Goal: Information Seeking & Learning: Learn about a topic

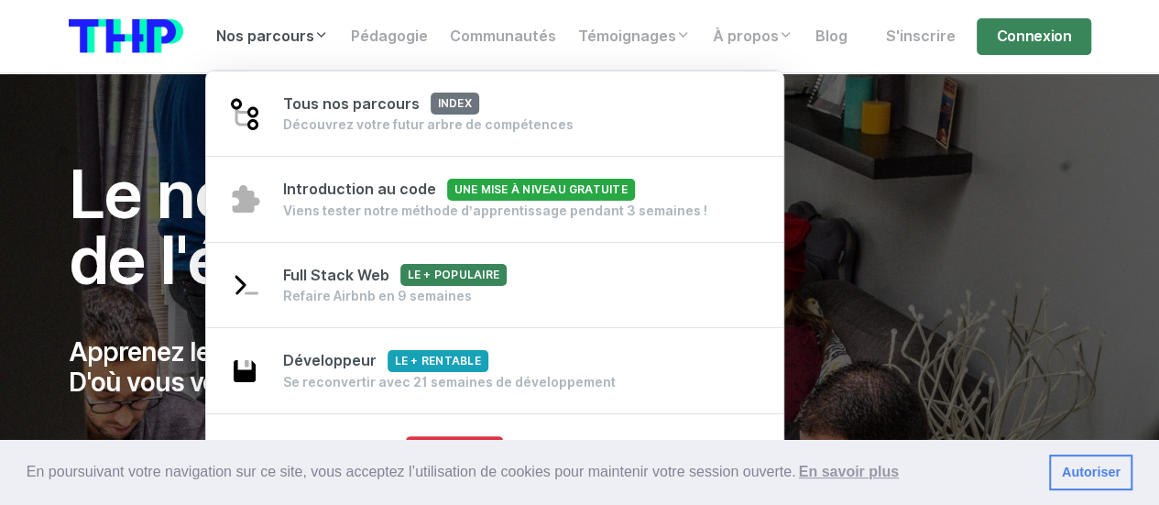
click at [275, 37] on link "Nos parcours" at bounding box center [272, 36] width 135 height 37
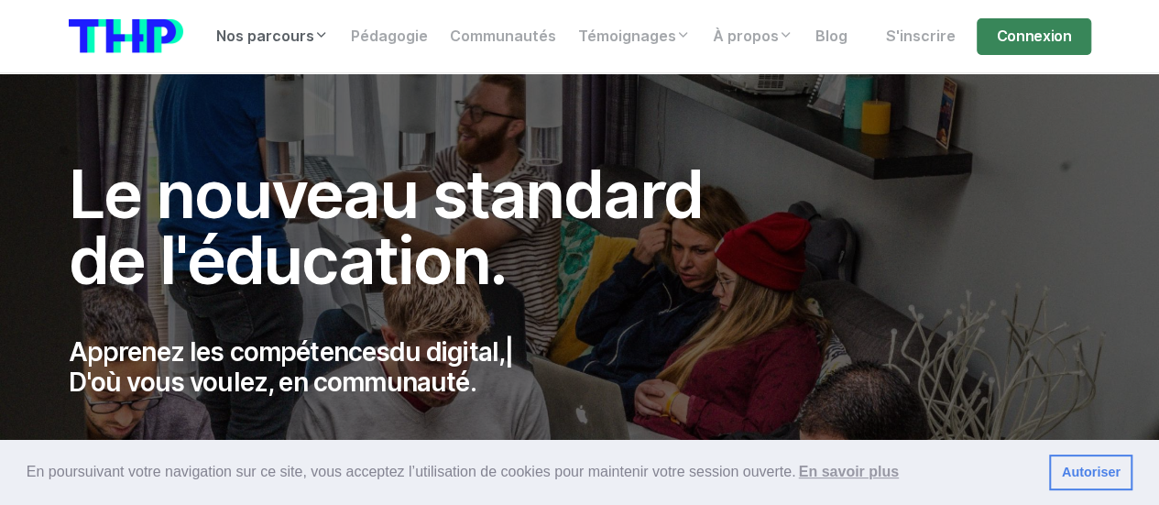
click at [275, 36] on link "Nos parcours" at bounding box center [272, 36] width 135 height 37
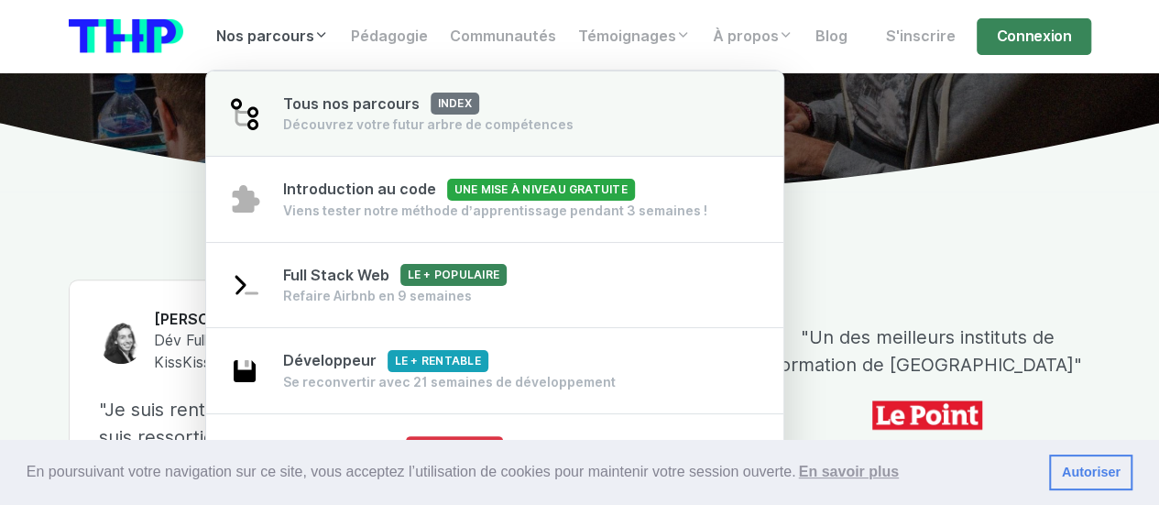
scroll to position [458, 0]
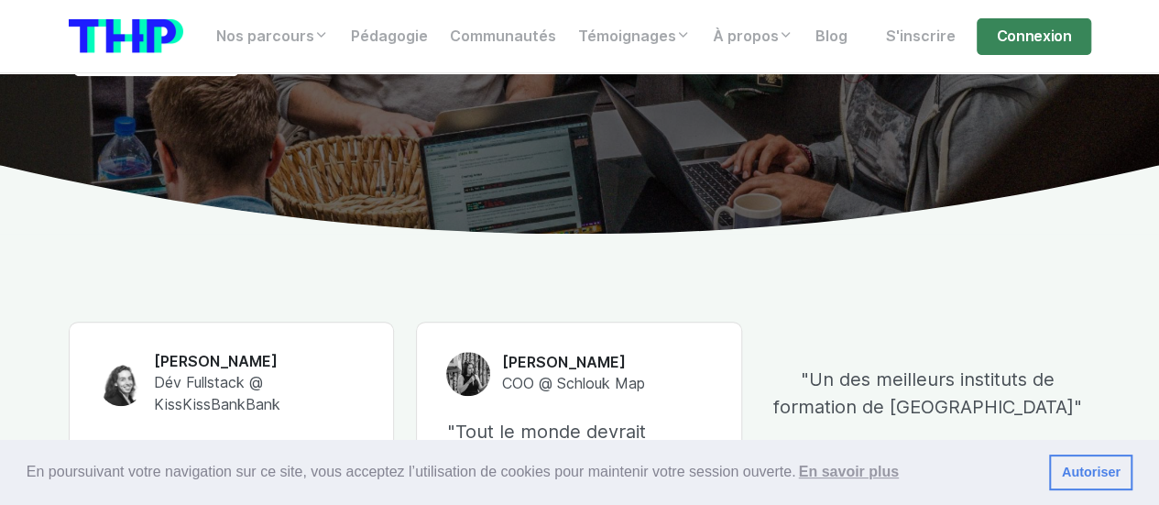
click at [1083, 472] on link "Autoriser" at bounding box center [1090, 472] width 83 height 37
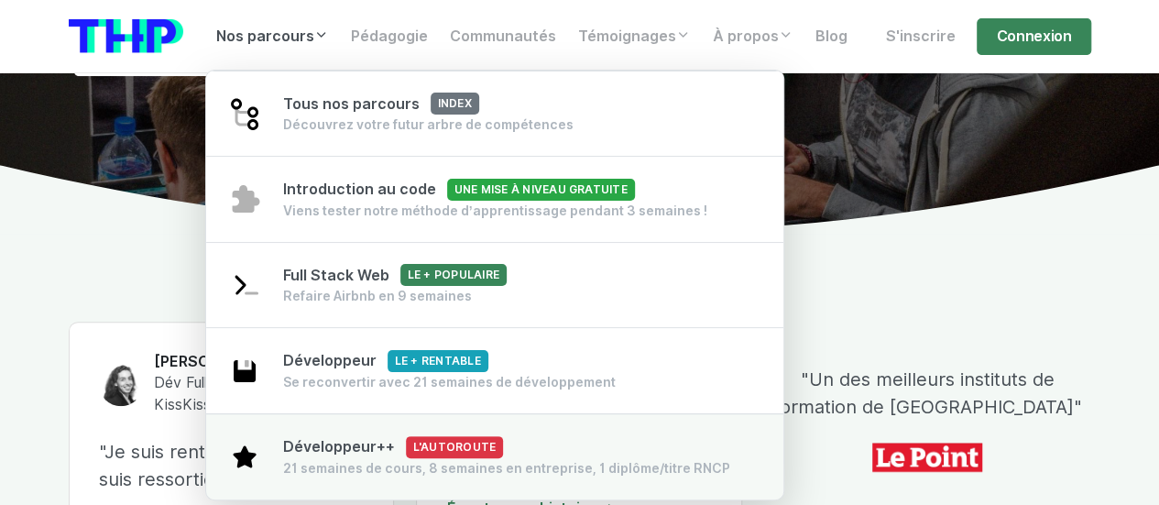
click at [498, 463] on div "21 semaines de cours, 8 semaines en entreprise, 1 diplôme/titre RNCP" at bounding box center [506, 468] width 447 height 18
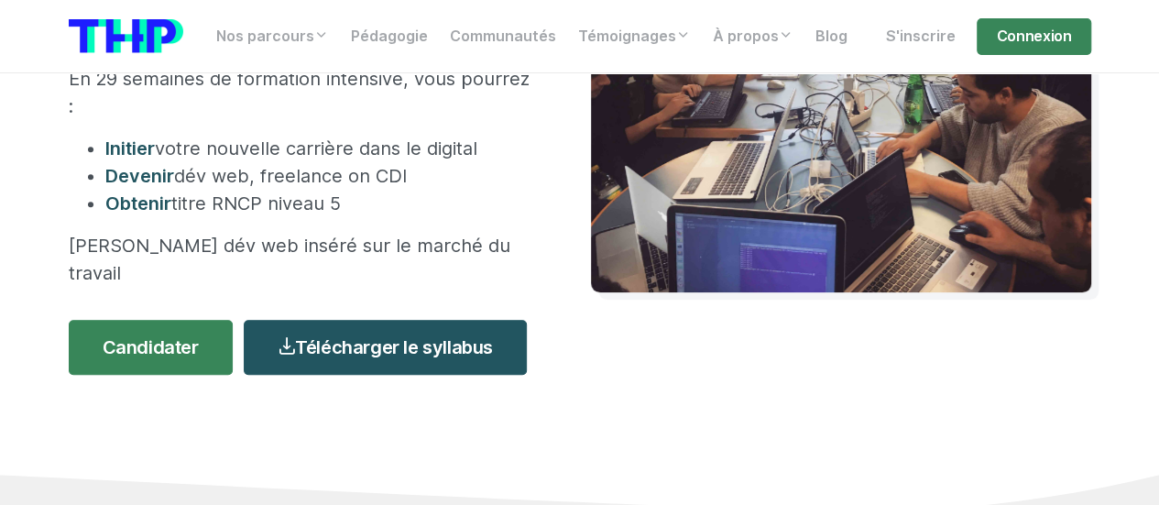
scroll to position [458, 0]
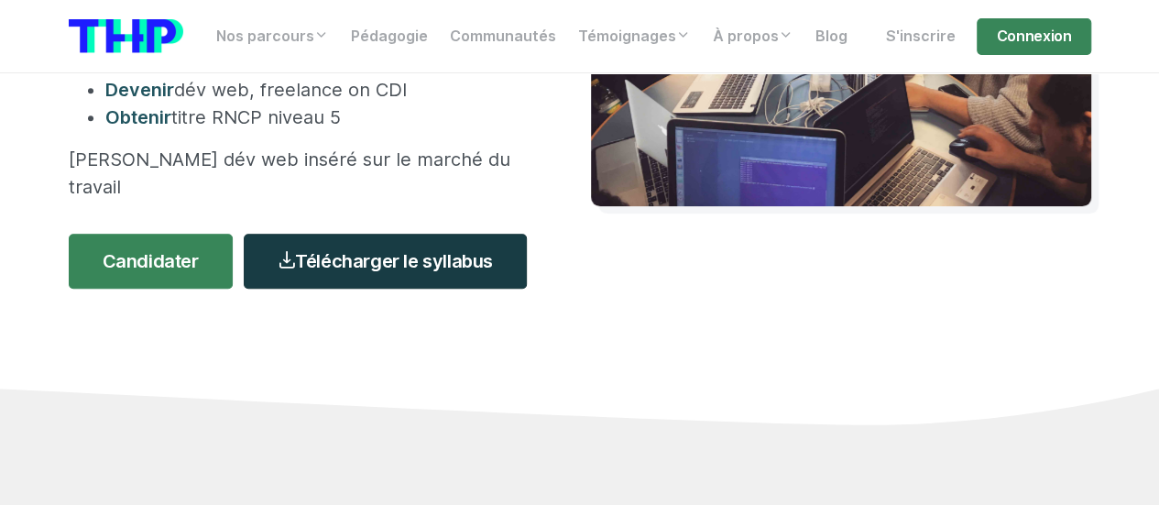
click at [467, 234] on link "Télécharger le syllabus" at bounding box center [385, 261] width 283 height 55
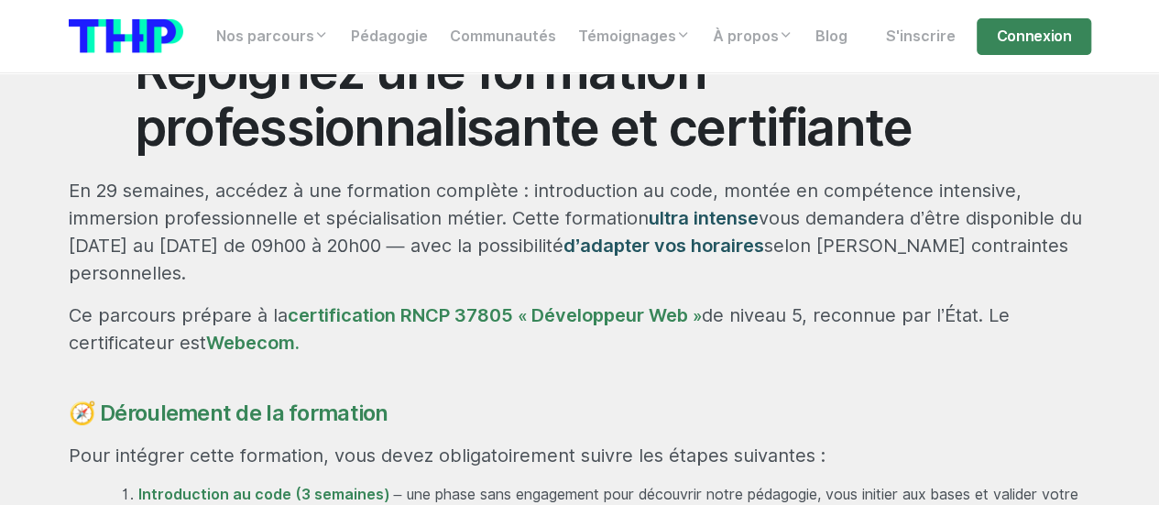
scroll to position [1008, 0]
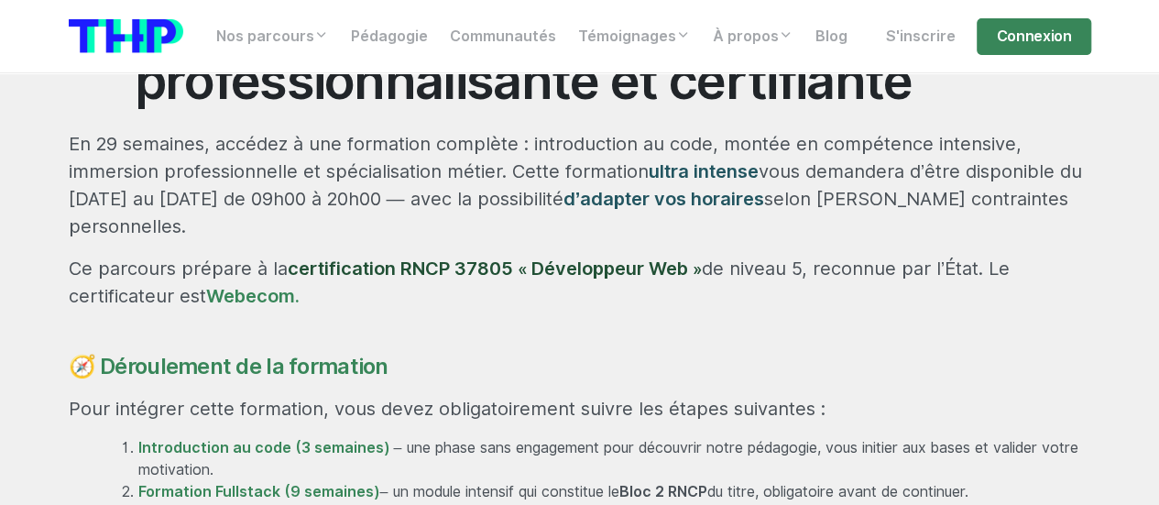
click at [408, 257] on link "certification RNCP 37805 « Développeur Web »" at bounding box center [495, 268] width 414 height 22
click at [275, 285] on link "Webecom." at bounding box center [252, 296] width 93 height 22
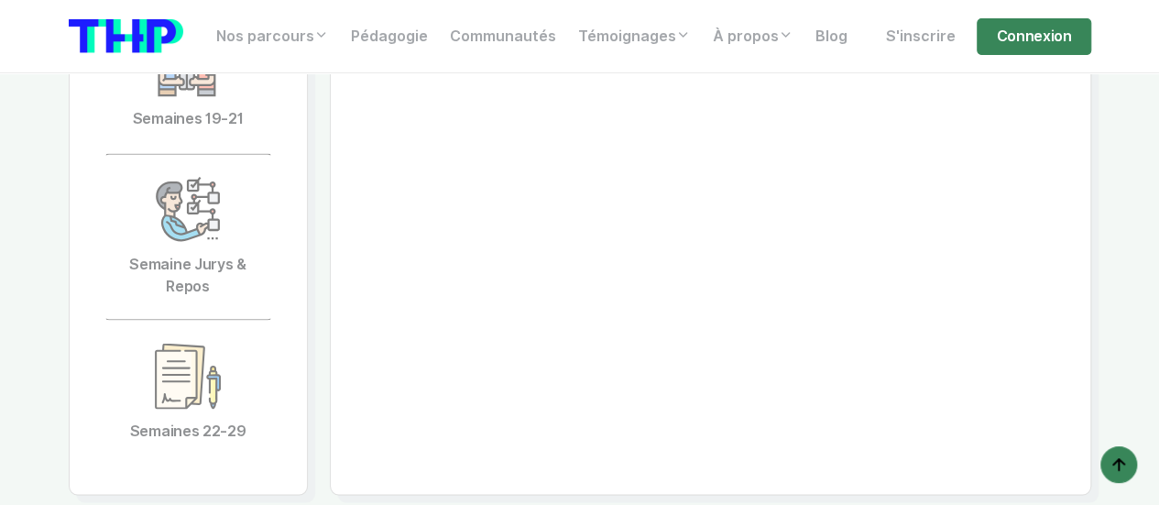
scroll to position [5038, 0]
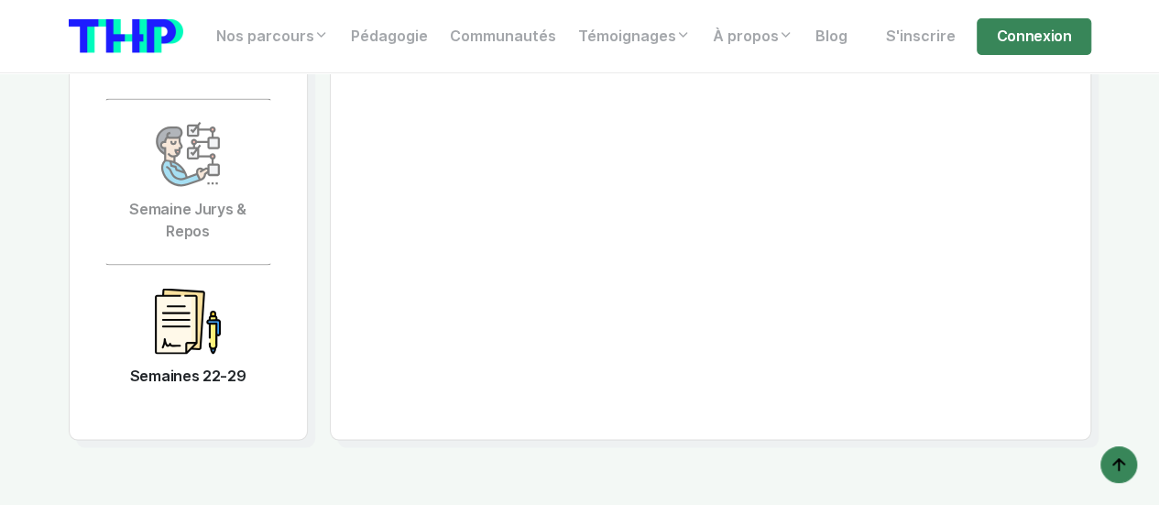
click at [191, 301] on link "Semaines 22-29" at bounding box center [188, 337] width 168 height 145
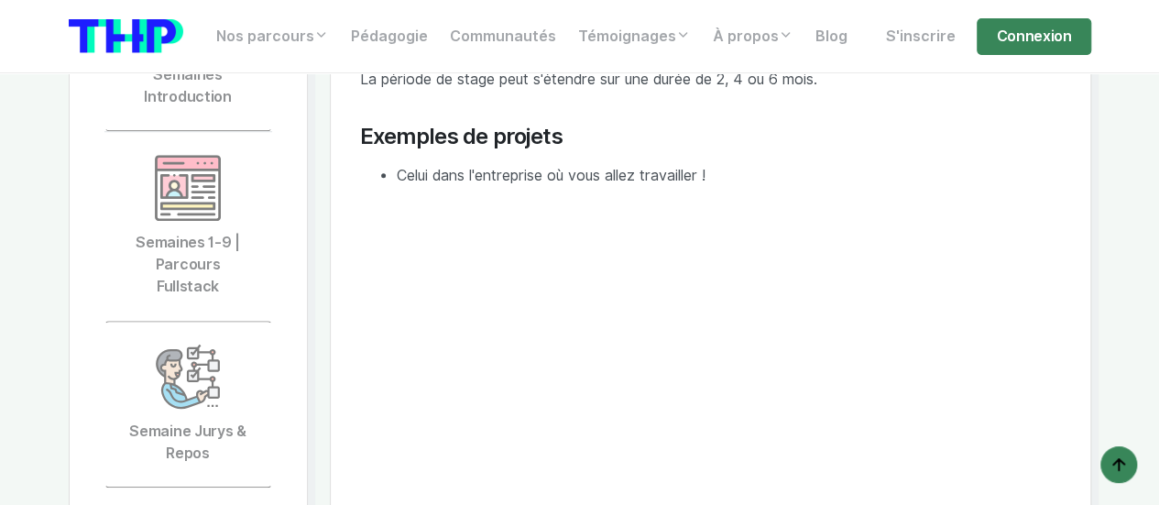
scroll to position [4305, 0]
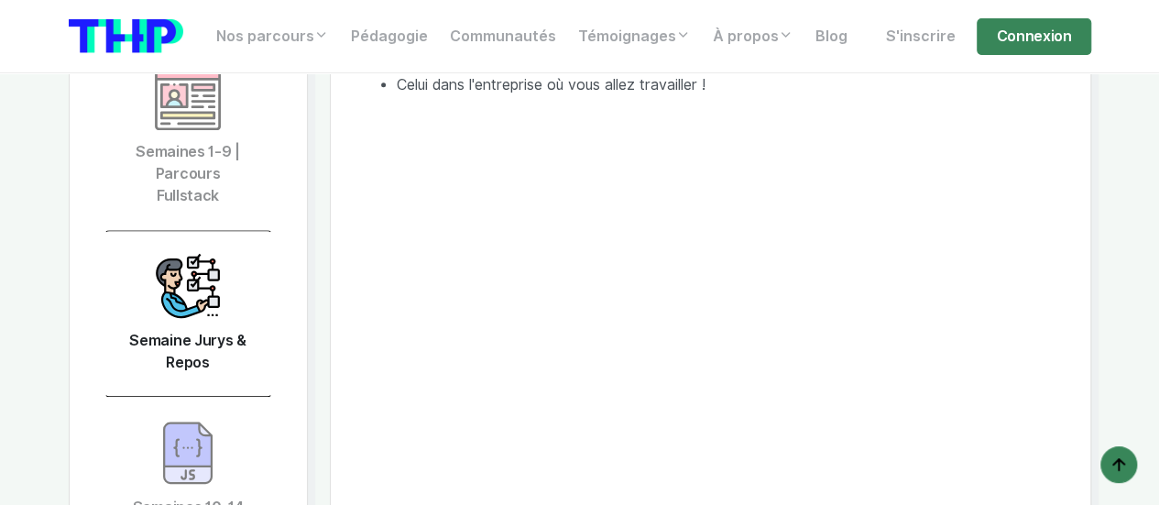
click at [231, 263] on link "Semaine Jurys & Repos" at bounding box center [188, 313] width 168 height 167
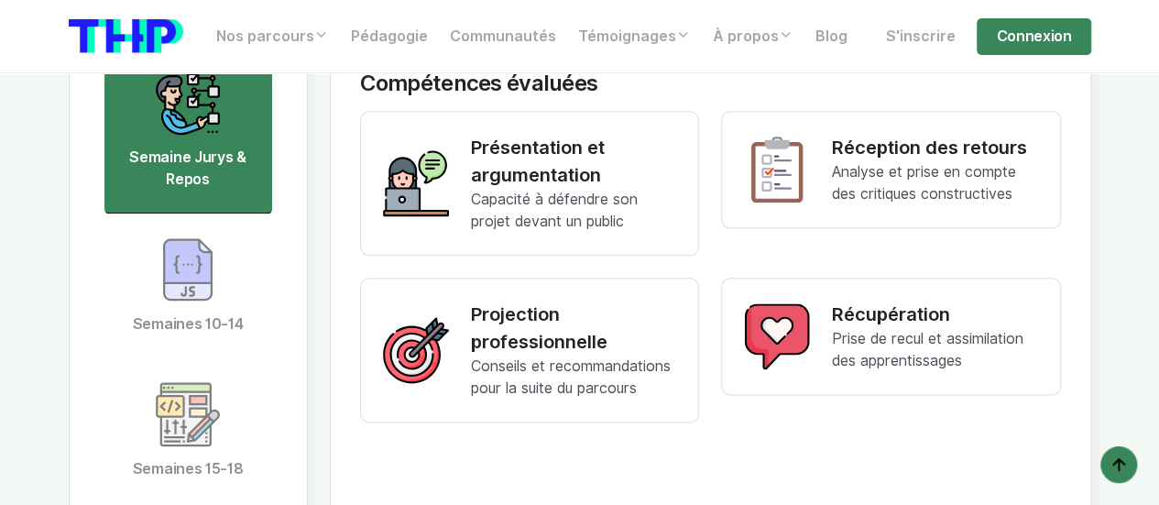
scroll to position [4580, 0]
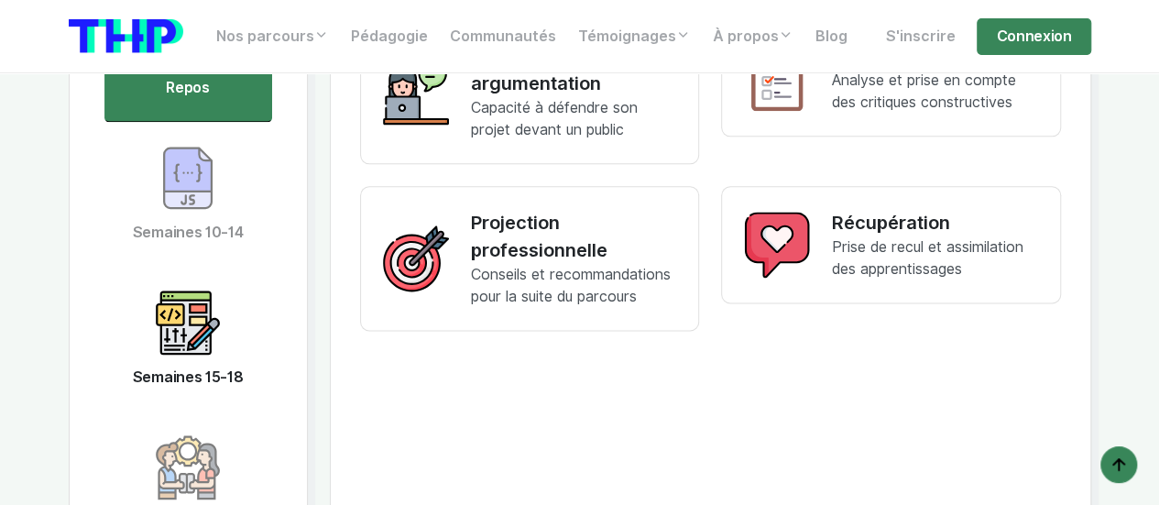
click at [213, 289] on img at bounding box center [188, 322] width 66 height 66
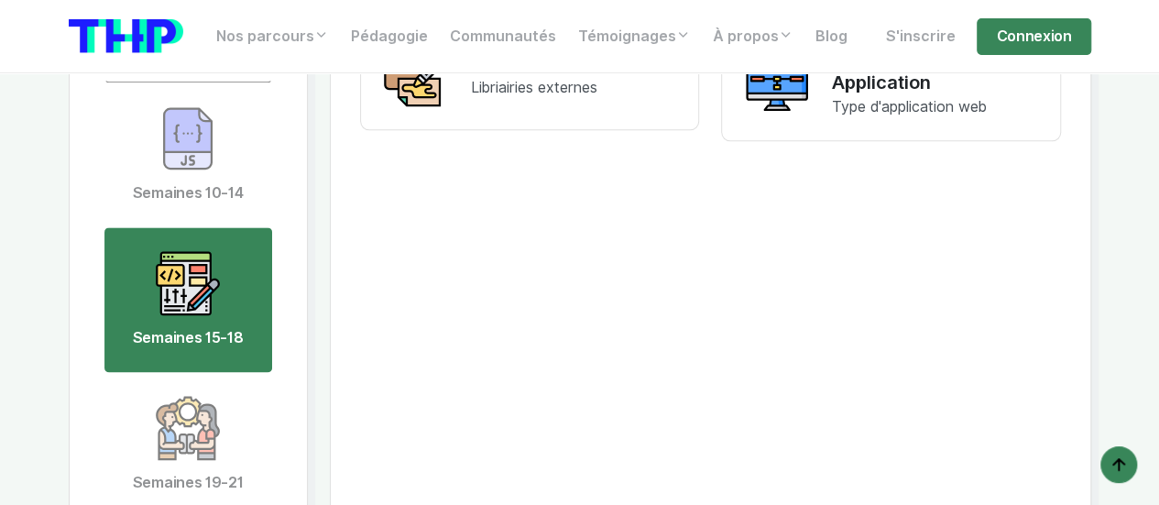
scroll to position [4672, 0]
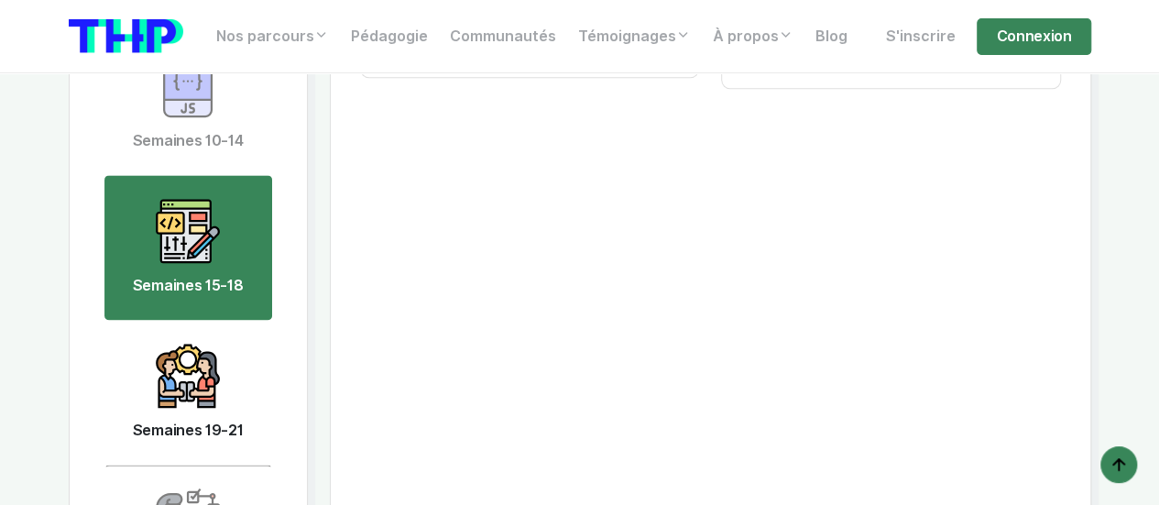
click at [225, 320] on link "Semaines 19-21" at bounding box center [188, 392] width 168 height 145
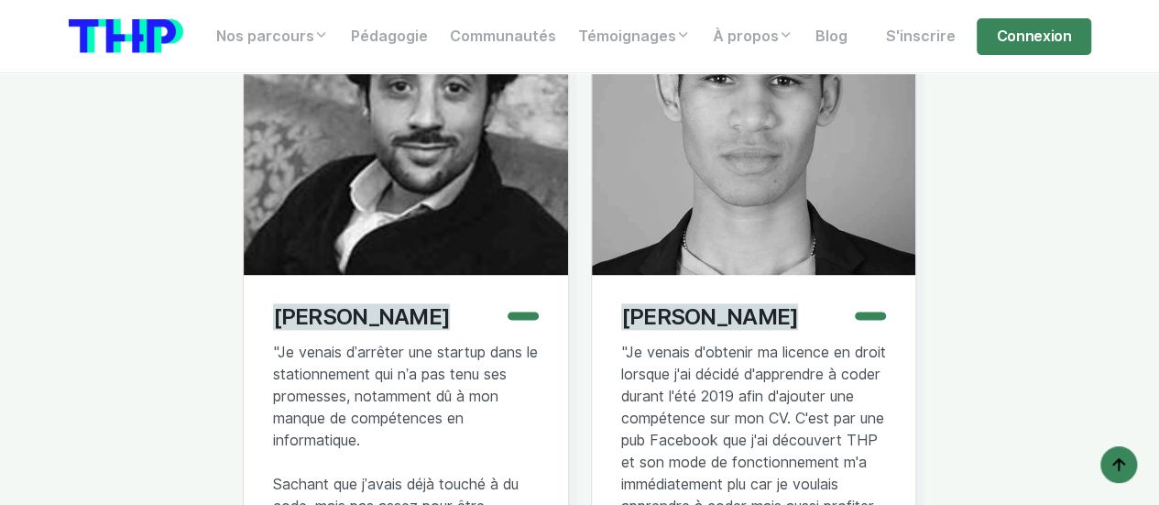
scroll to position [11542, 0]
